Goal: Task Accomplishment & Management: Manage account settings

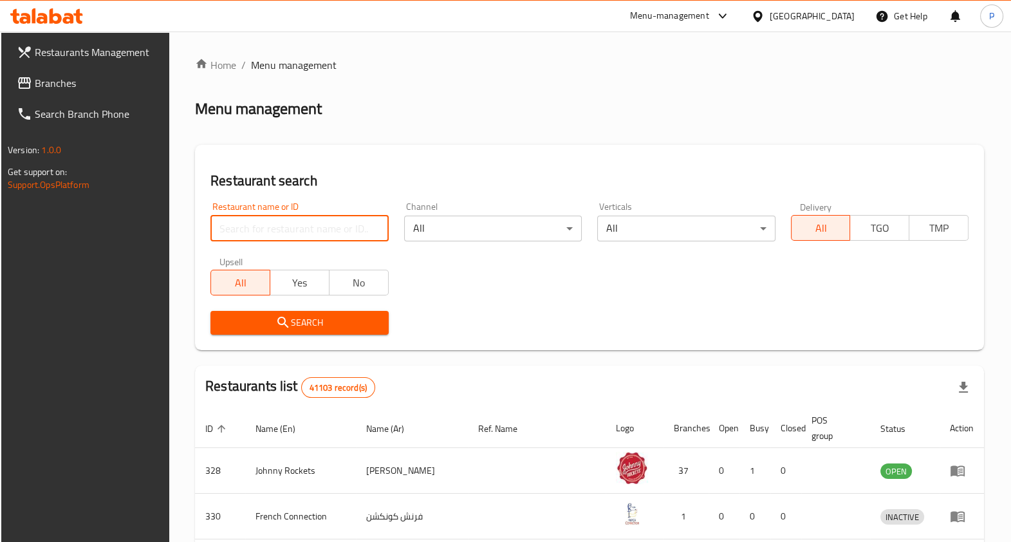
drag, startPoint x: 0, startPoint y: 0, endPoint x: 335, endPoint y: 228, distance: 405.2
click at [335, 228] on input "search" at bounding box center [299, 229] width 178 height 26
type input "[PERSON_NAME]"
click button "Search" at bounding box center [299, 323] width 178 height 24
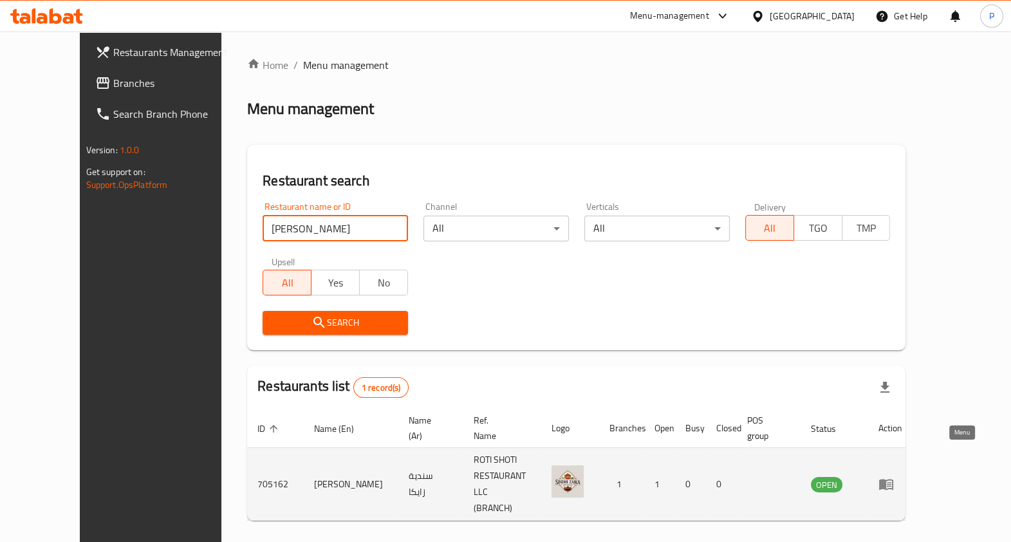
click at [893, 479] on icon "enhanced table" at bounding box center [886, 484] width 14 height 11
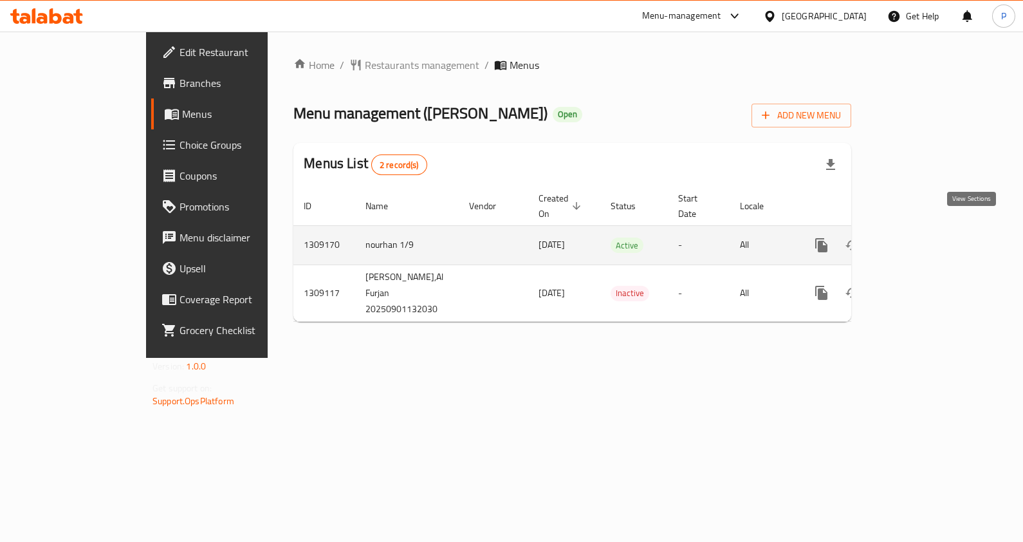
click at [922, 237] on icon "enhanced table" at bounding box center [914, 244] width 15 height 15
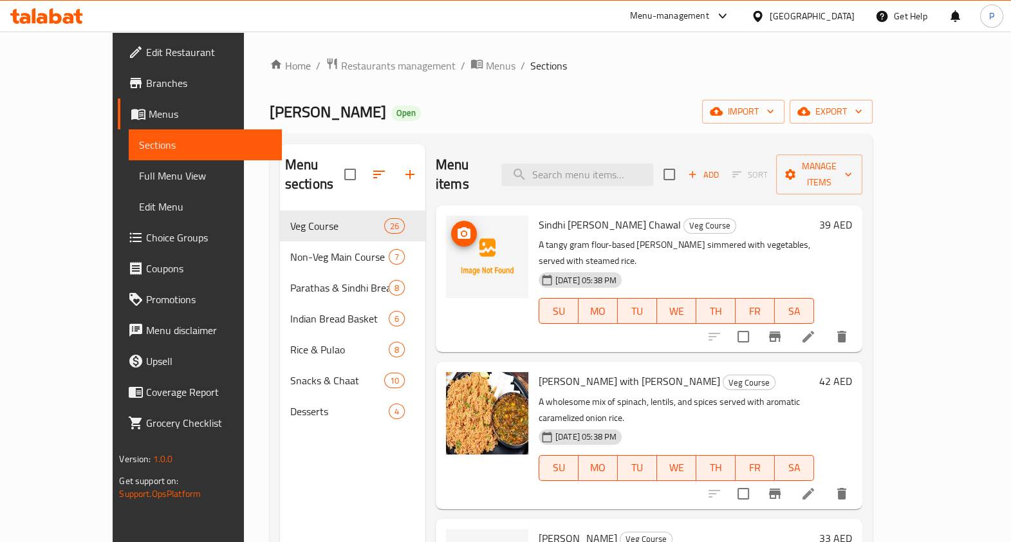
click at [451, 231] on img at bounding box center [487, 257] width 82 height 82
click at [458, 227] on icon "upload picture" at bounding box center [464, 233] width 13 height 12
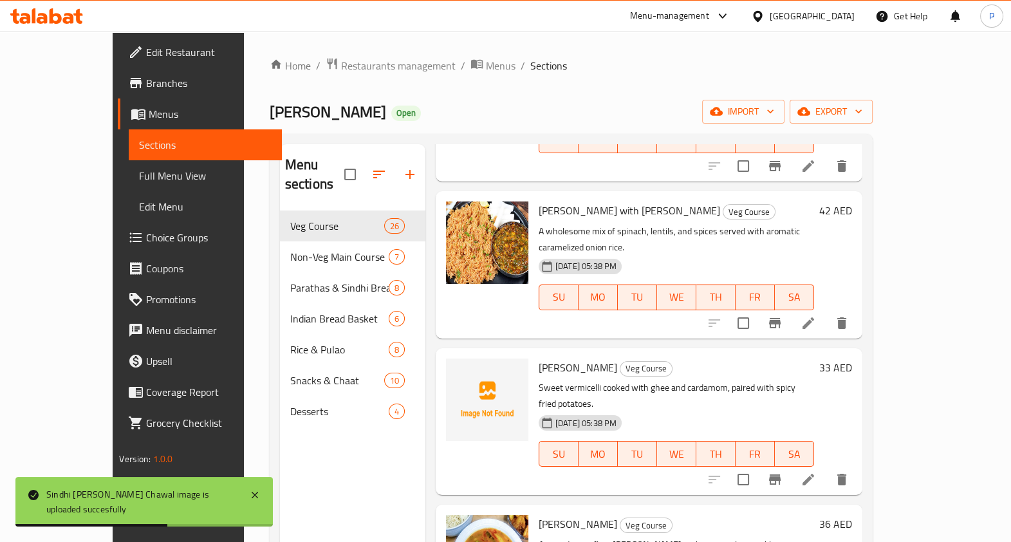
scroll to position [241, 0]
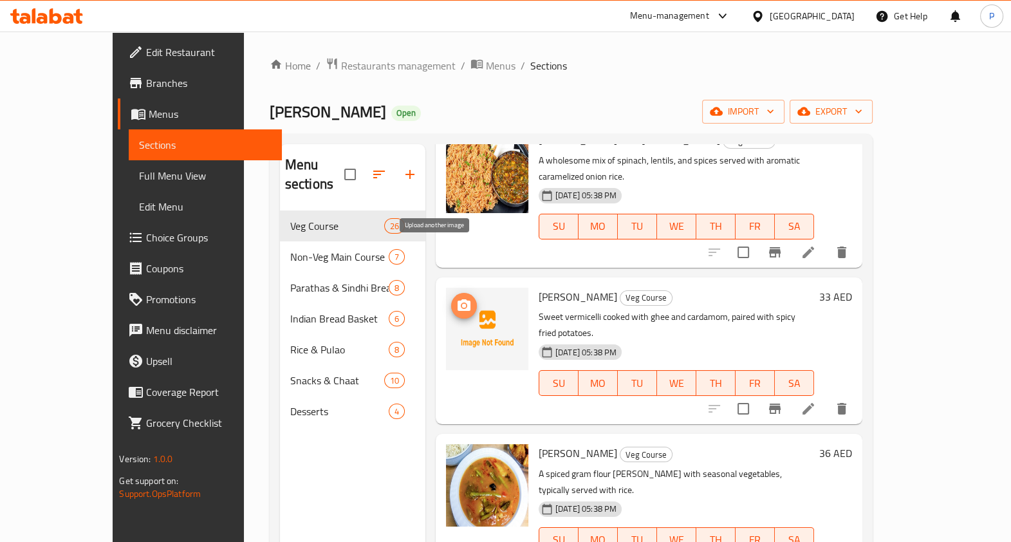
click at [456, 298] on icon "upload picture" at bounding box center [463, 305] width 15 height 15
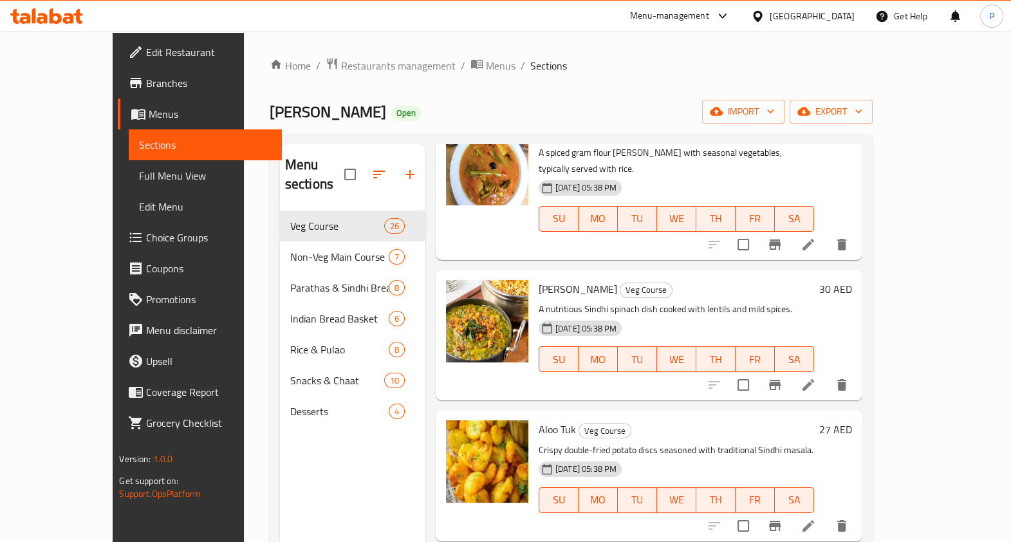
scroll to position [804, 0]
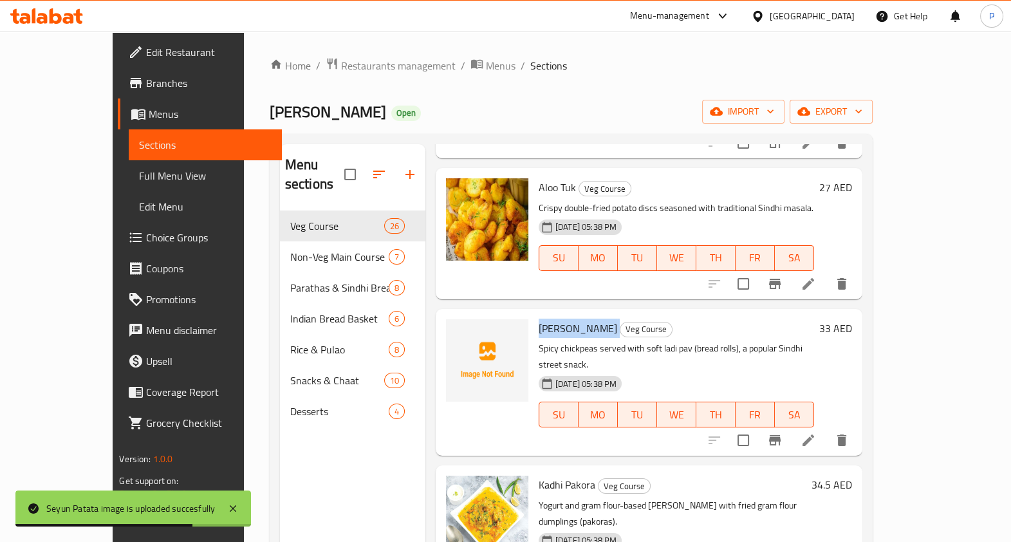
drag, startPoint x: 511, startPoint y: 243, endPoint x: 570, endPoint y: 241, distance: 58.6
click at [570, 319] on h6 "[PERSON_NAME] Veg Course" at bounding box center [676, 328] width 275 height 18
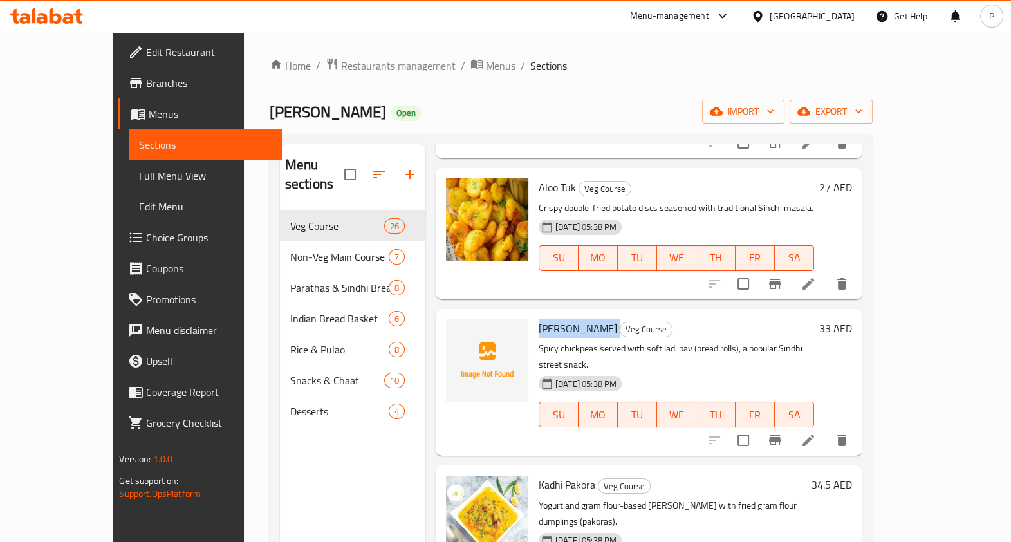
copy h6 "[PERSON_NAME]"
click at [462, 335] on circle "upload picture" at bounding box center [464, 337] width 4 height 4
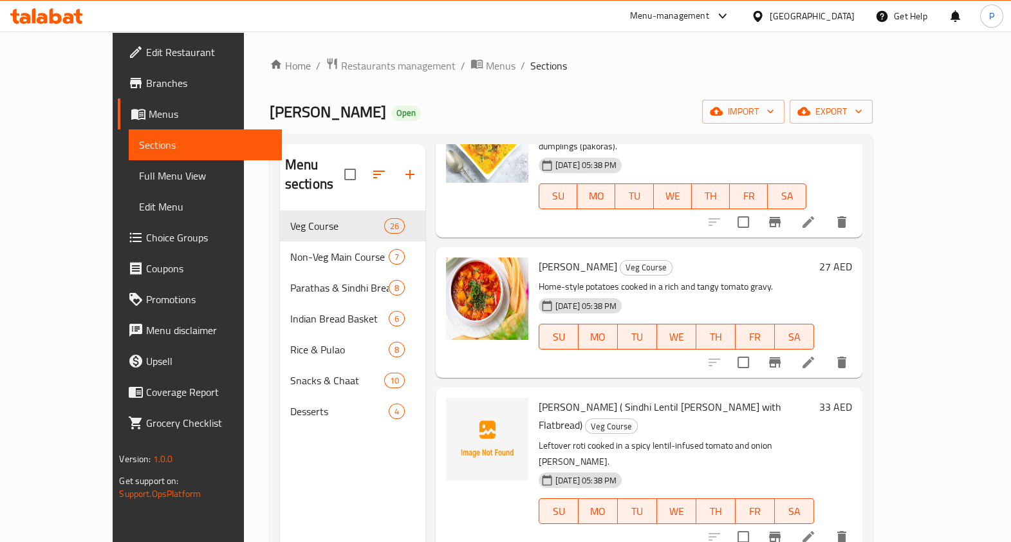
scroll to position [1206, 0]
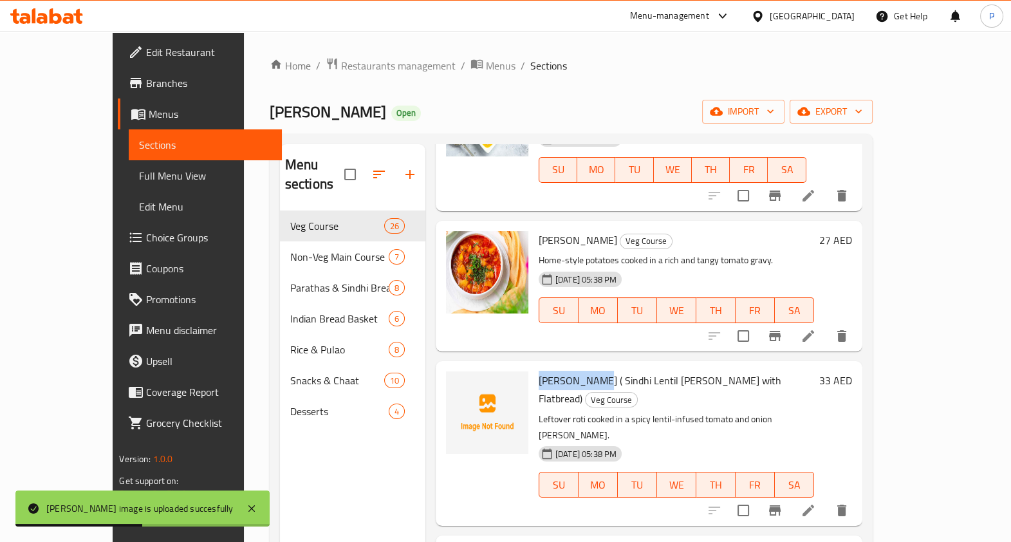
drag, startPoint x: 506, startPoint y: 263, endPoint x: 561, endPoint y: 257, distance: 55.7
click at [561, 366] on div "Seyal Fulke ( Sindhi Lentil [PERSON_NAME] with Flatbread) Veg Course Leftover r…" at bounding box center [676, 443] width 286 height 154
copy span "[PERSON_NAME]"
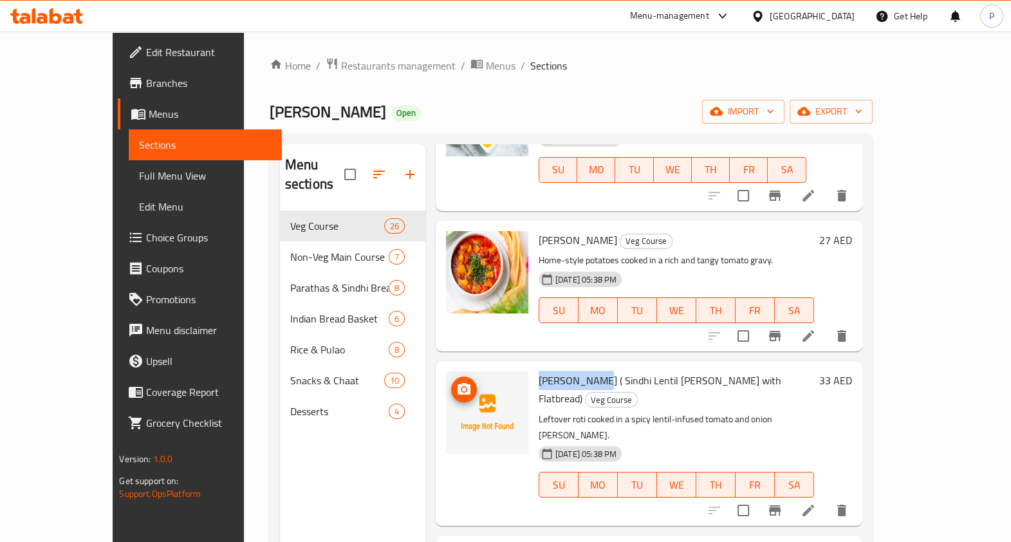
click at [446, 371] on img at bounding box center [487, 412] width 82 height 82
click at [458, 383] on icon "upload picture" at bounding box center [464, 389] width 13 height 12
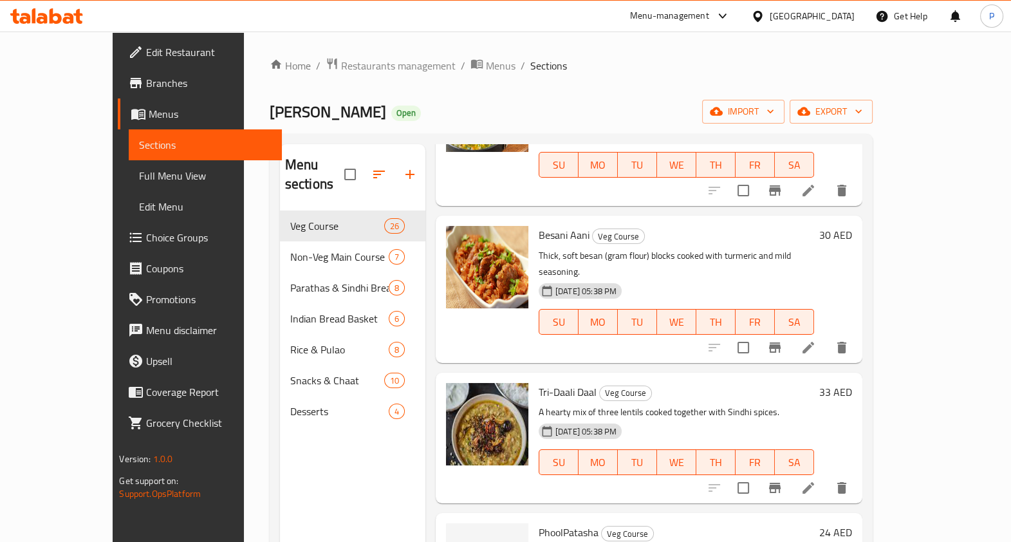
scroll to position [1850, 0]
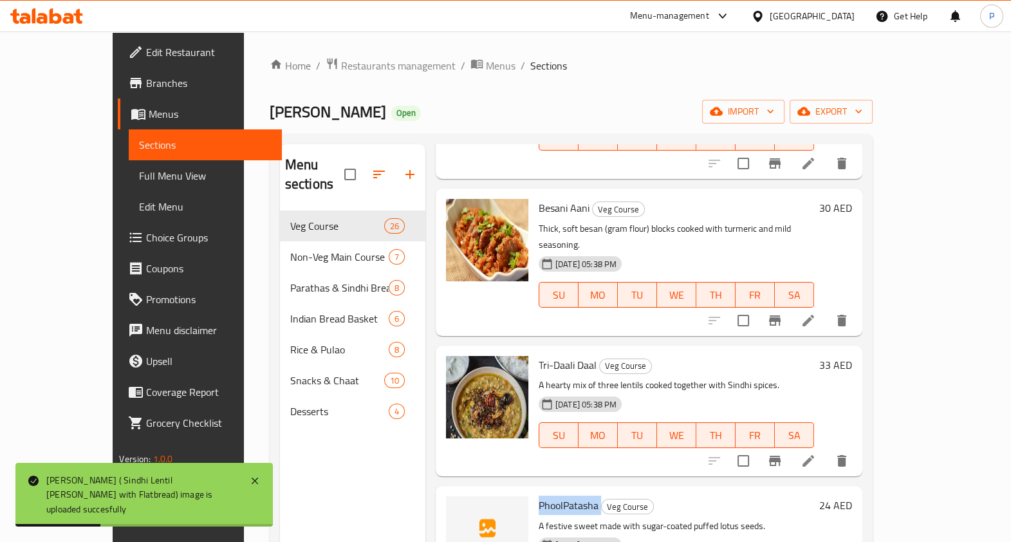
drag, startPoint x: 512, startPoint y: 319, endPoint x: 573, endPoint y: 318, distance: 61.8
click at [573, 496] on h6 "PhoolPatasha Veg Course" at bounding box center [676, 505] width 275 height 18
copy h6 "PhoolPatasha"
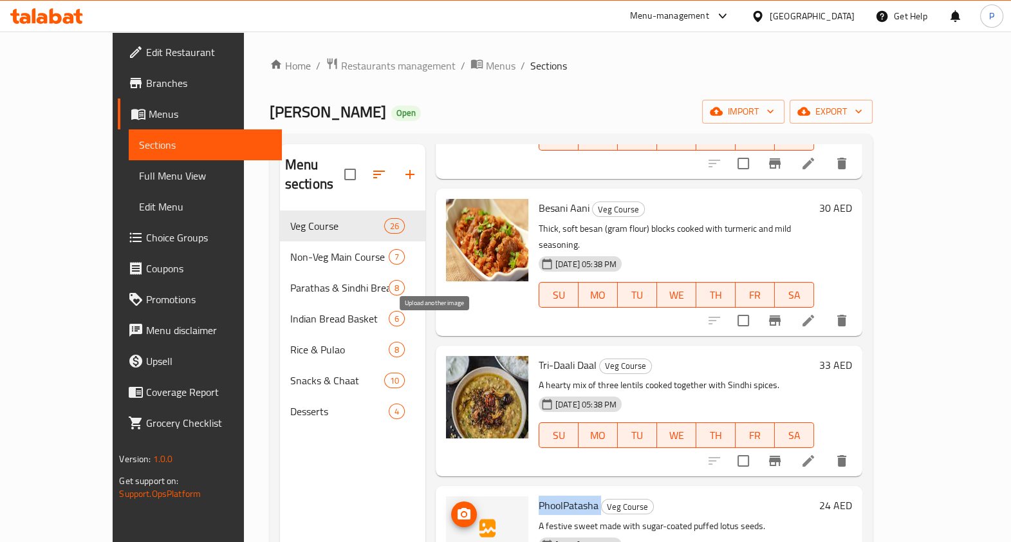
click at [458, 508] on icon "upload picture" at bounding box center [464, 514] width 13 height 12
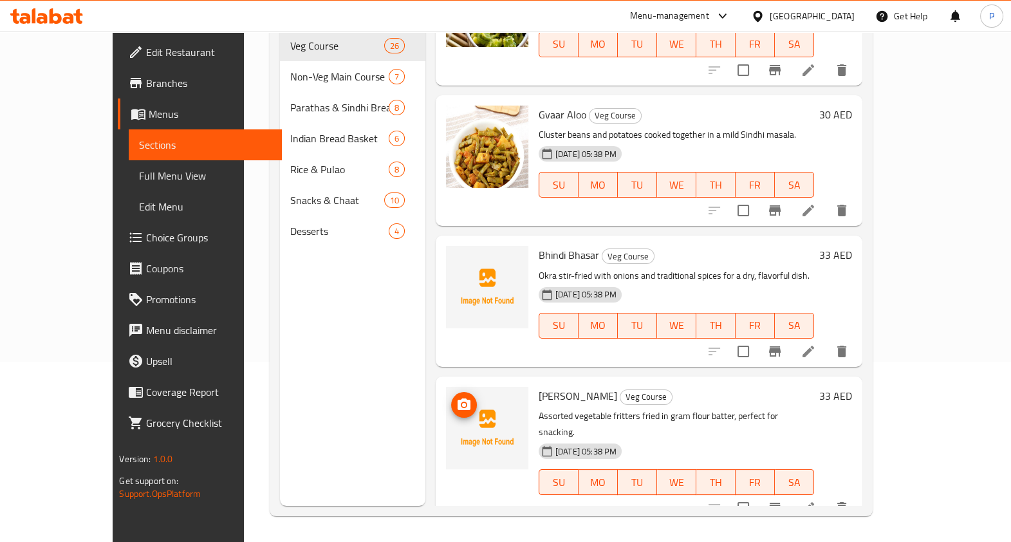
scroll to position [2741, 0]
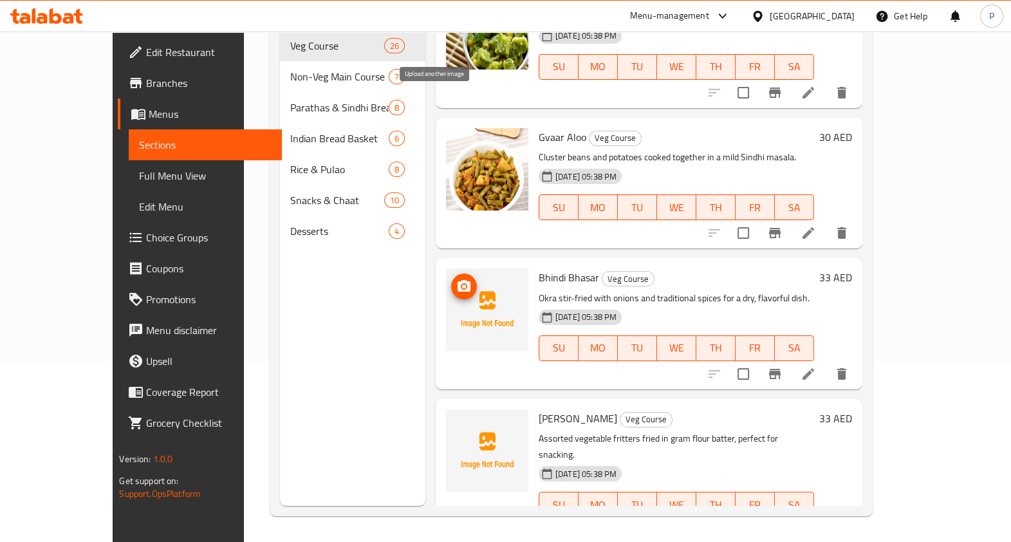
click at [456, 279] on icon "upload picture" at bounding box center [463, 286] width 15 height 15
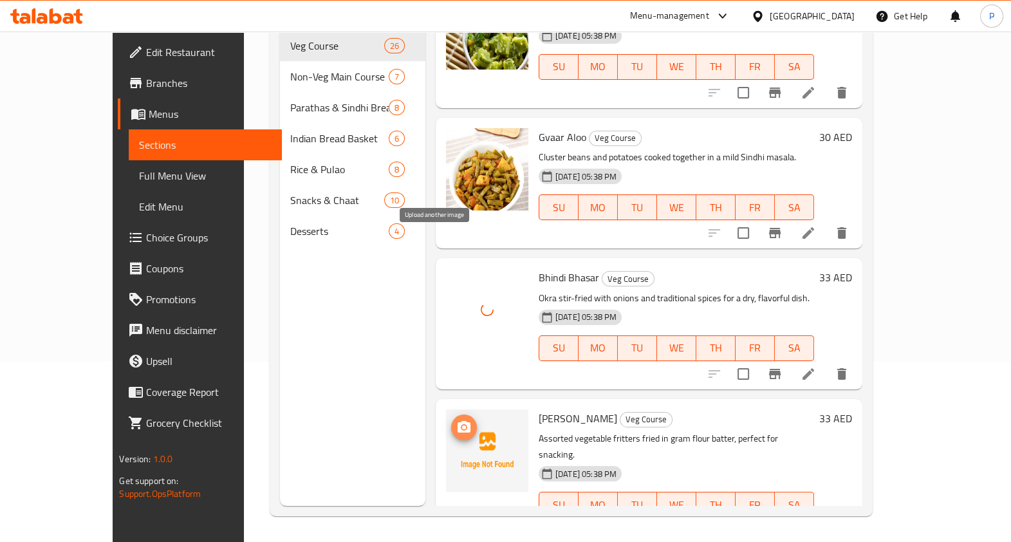
click at [451, 414] on button "upload picture" at bounding box center [464, 427] width 26 height 26
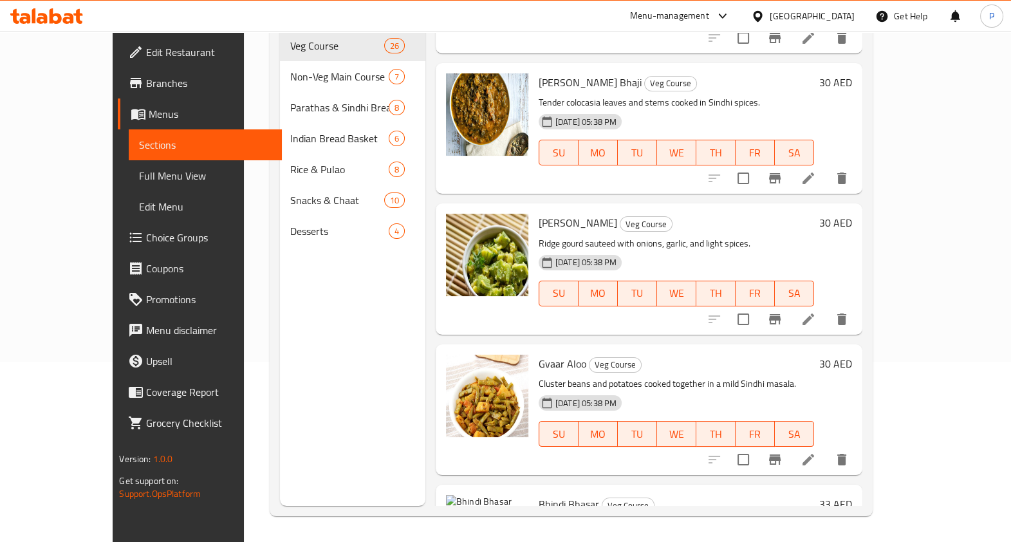
scroll to position [2500, 0]
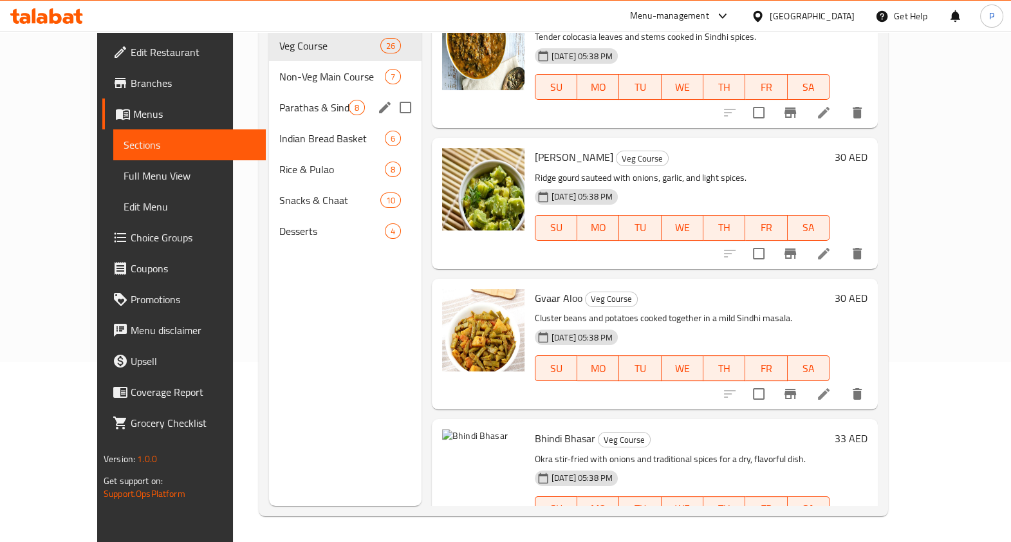
click at [279, 100] on span "Parathas & Sindhi Breads" at bounding box center [313, 107] width 69 height 15
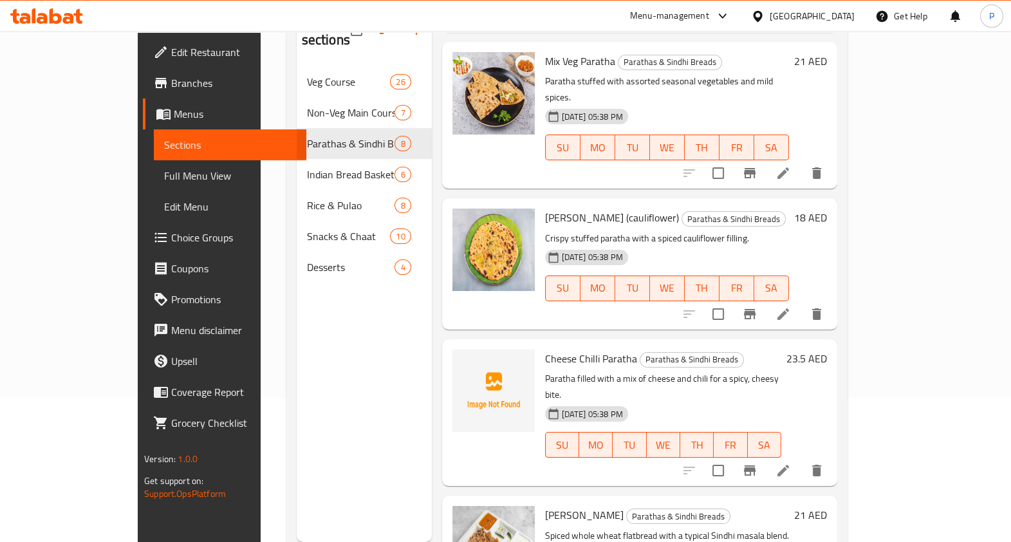
scroll to position [180, 0]
